Goal: Task Accomplishment & Management: Manage account settings

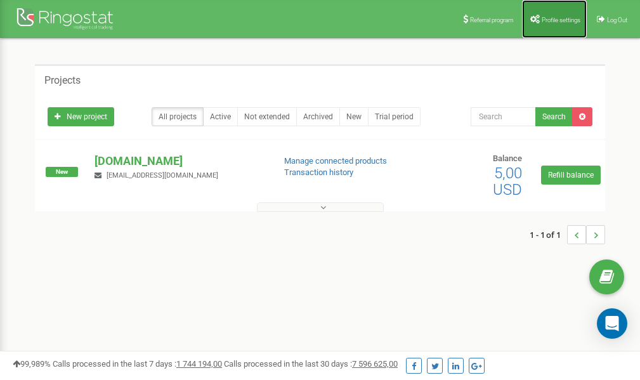
click at [542, 18] on span "Profile settings" at bounding box center [561, 19] width 39 height 7
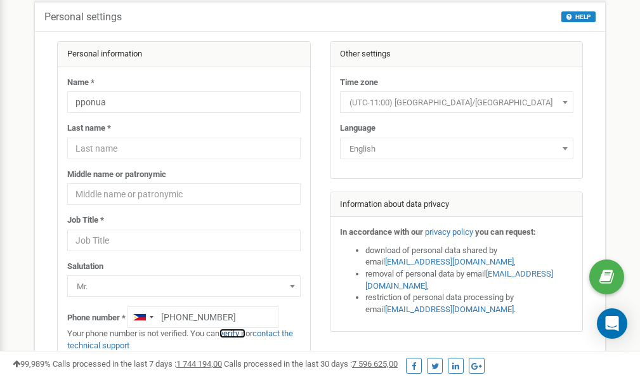
click at [243, 333] on link "verify it" at bounding box center [232, 334] width 26 height 10
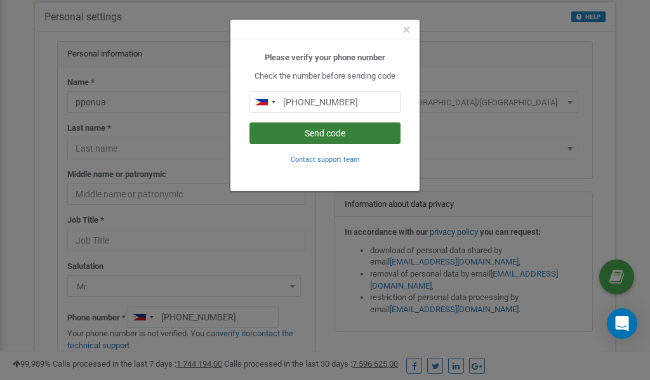
click at [321, 136] on button "Send code" at bounding box center [324, 133] width 151 height 22
